Goal: Find specific page/section: Find specific page/section

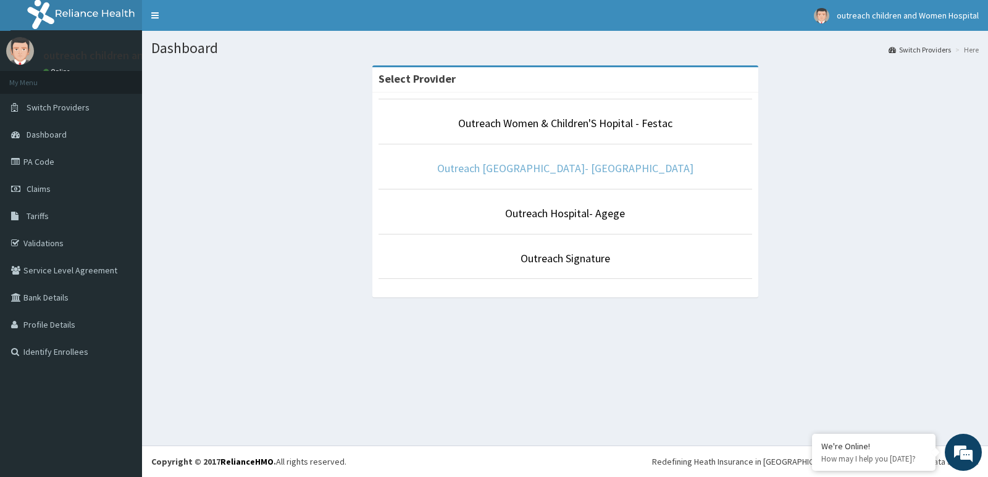
click at [595, 170] on link "Outreach [GEOGRAPHIC_DATA]- [GEOGRAPHIC_DATA]" at bounding box center [565, 168] width 256 height 14
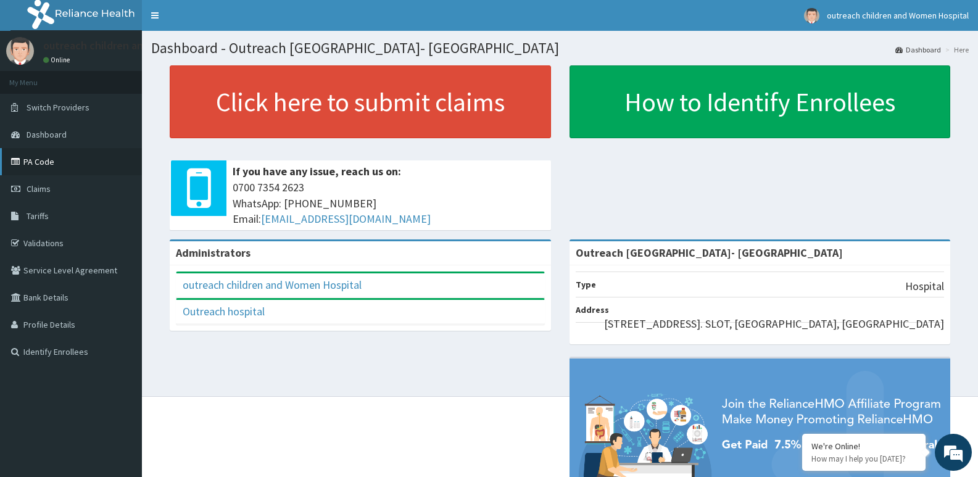
click at [56, 165] on link "PA Code" at bounding box center [71, 161] width 142 height 27
